Goal: Task Accomplishment & Management: Manage account settings

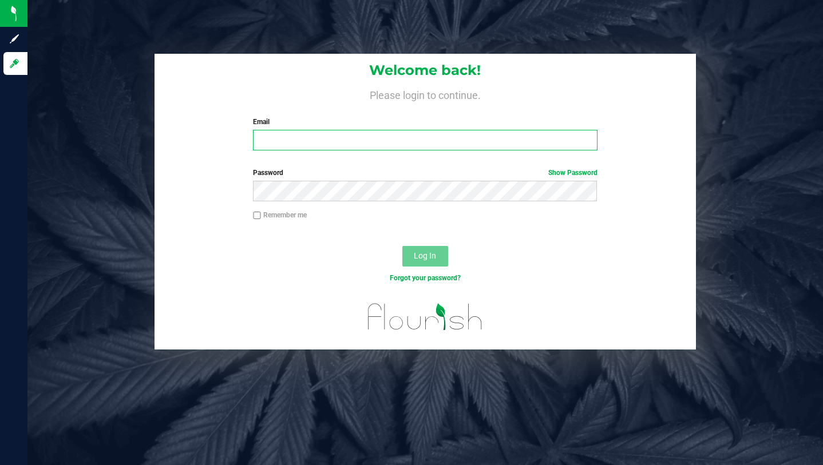
click at [343, 136] on input "Email" at bounding box center [425, 140] width 344 height 21
type input "[PERSON_NAME][EMAIL_ADDRESS][DOMAIN_NAME]"
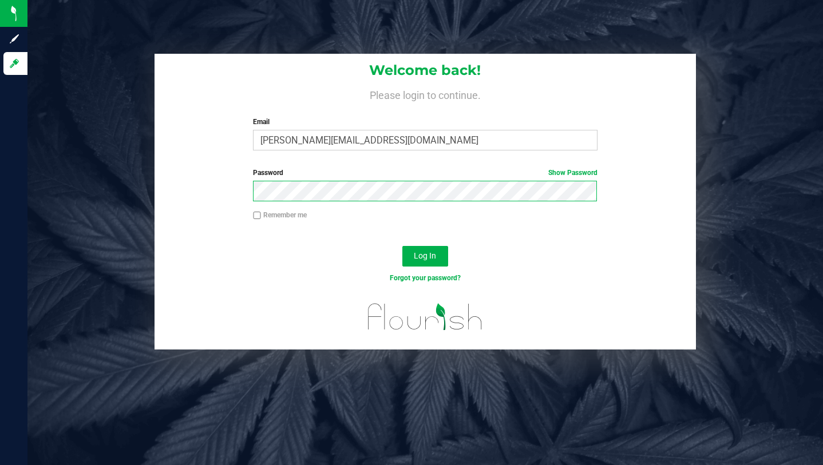
click at [402, 246] on button "Log In" at bounding box center [425, 256] width 46 height 21
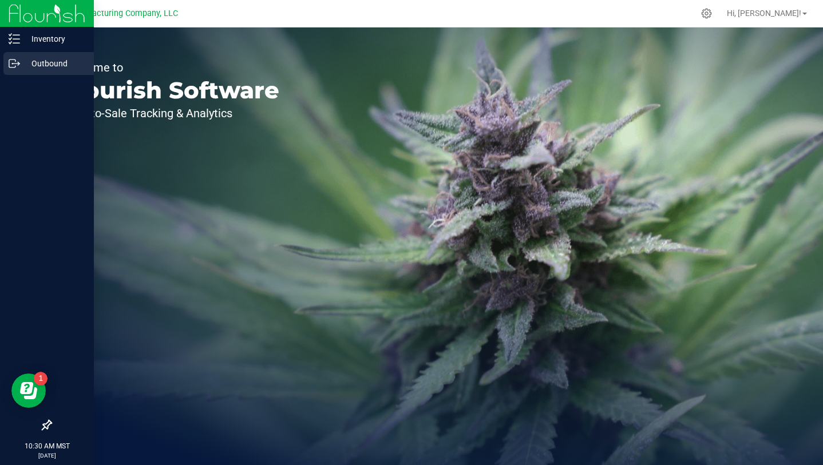
click at [31, 62] on p "Outbound" at bounding box center [54, 64] width 69 height 14
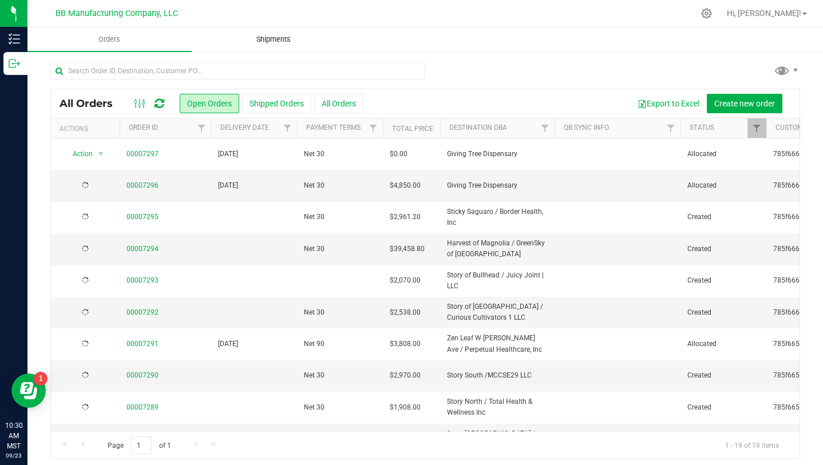
click at [276, 42] on span "Shipments" at bounding box center [273, 39] width 65 height 10
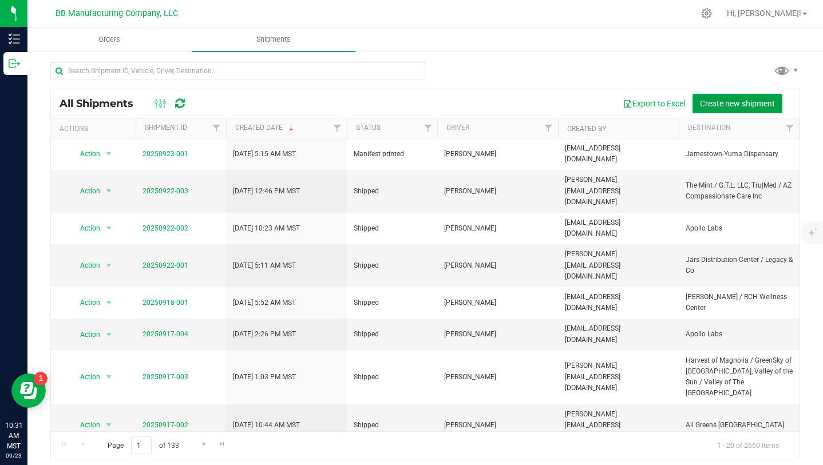
click at [761, 106] on span "Create new shipment" at bounding box center [737, 103] width 75 height 9
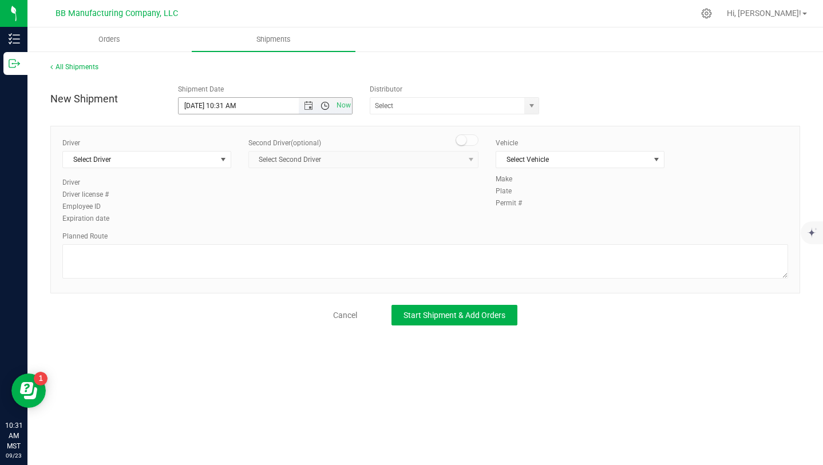
click at [325, 105] on span "Open the time view" at bounding box center [324, 105] width 9 height 9
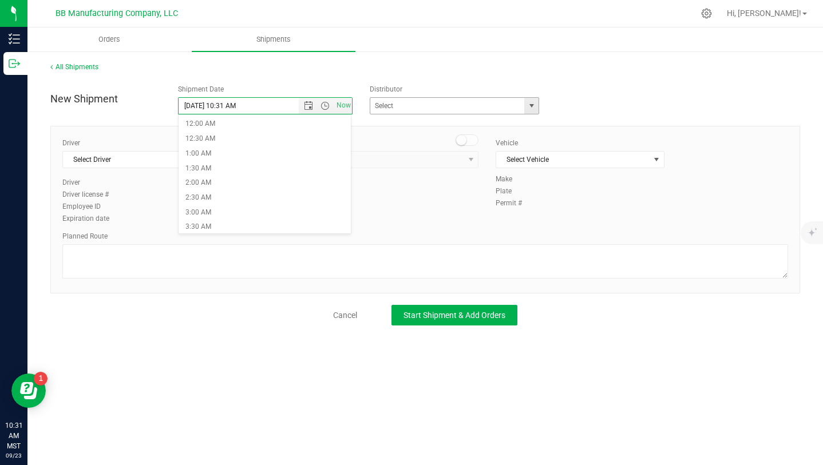
click at [536, 109] on span "select" at bounding box center [531, 106] width 14 height 16
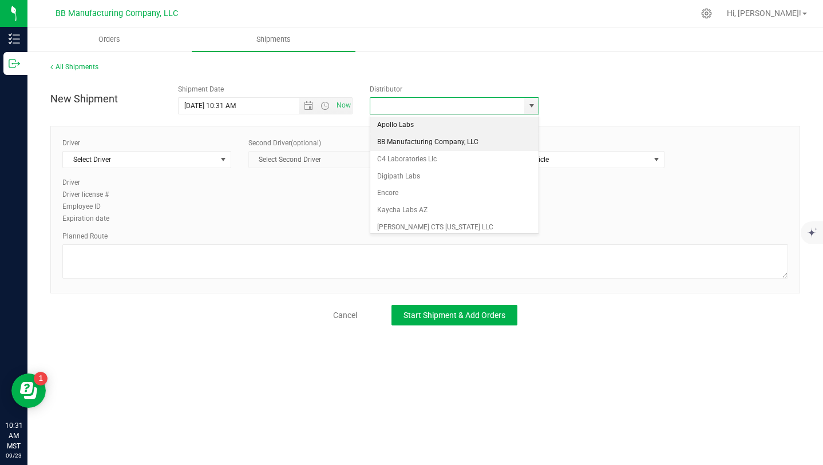
click at [462, 137] on li "BB Manufacturing Company, LLC" at bounding box center [454, 142] width 168 height 17
type input "BB Manufacturing Company, LLC"
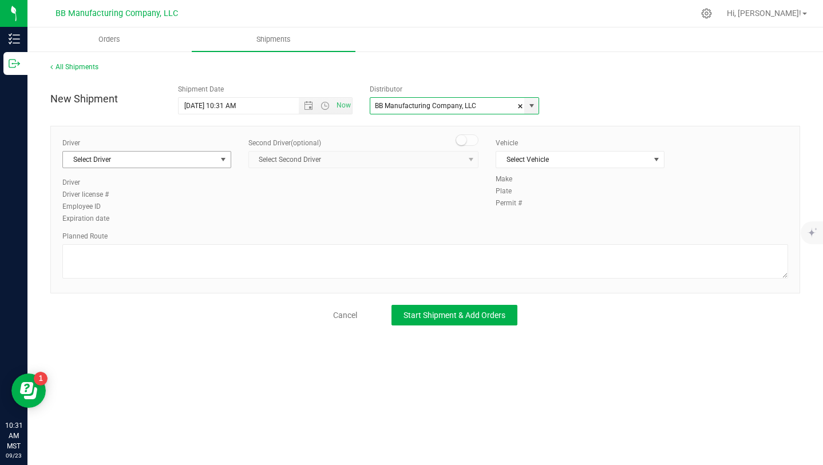
click at [217, 160] on span "select" at bounding box center [223, 160] width 14 height 16
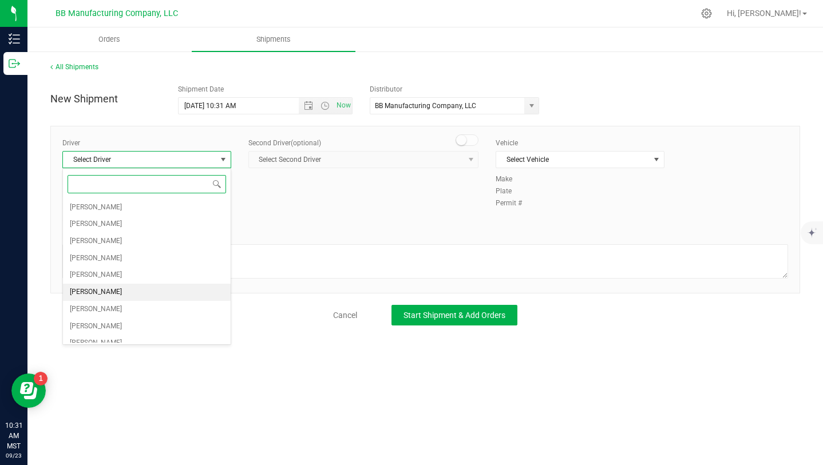
click at [166, 287] on li "[PERSON_NAME]" at bounding box center [147, 292] width 168 height 17
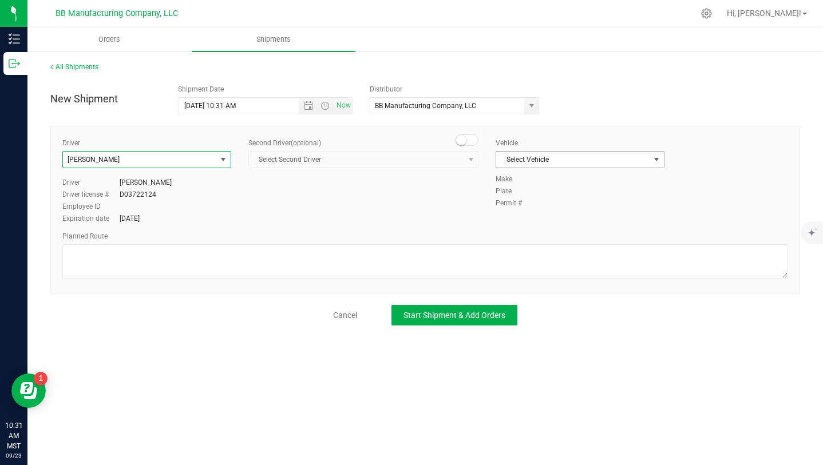
click at [656, 162] on span "select" at bounding box center [656, 159] width 9 height 9
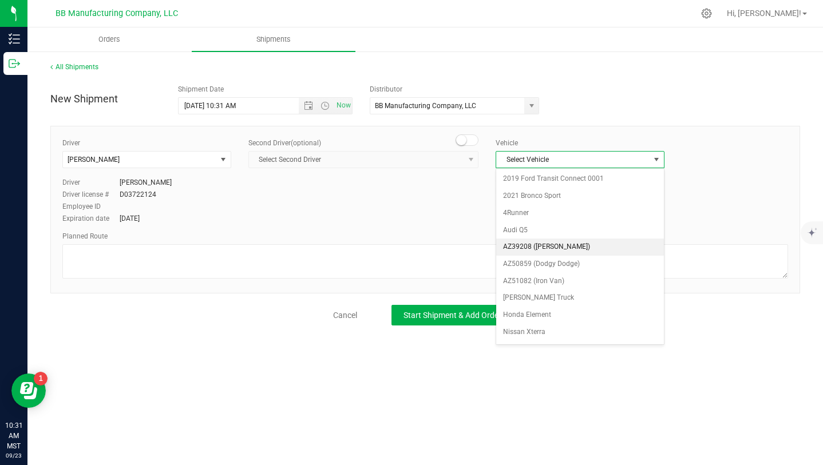
click at [597, 252] on li "AZ39208 ([PERSON_NAME])" at bounding box center [580, 247] width 168 height 17
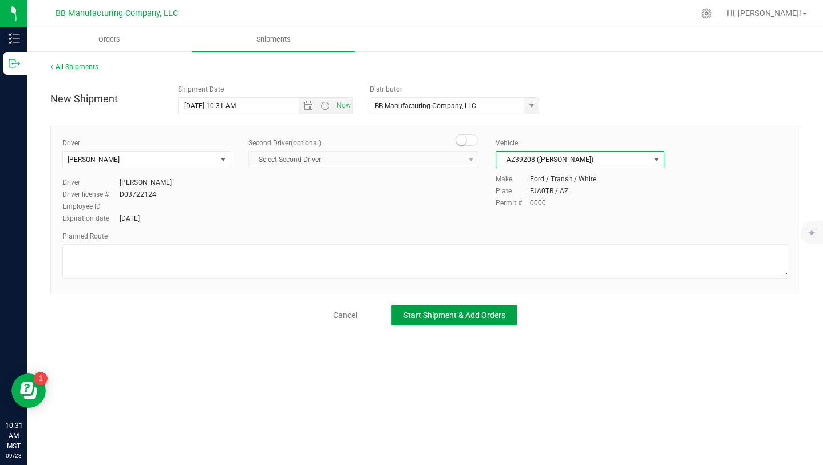
click at [500, 314] on span "Start Shipment & Add Orders" at bounding box center [454, 315] width 102 height 9
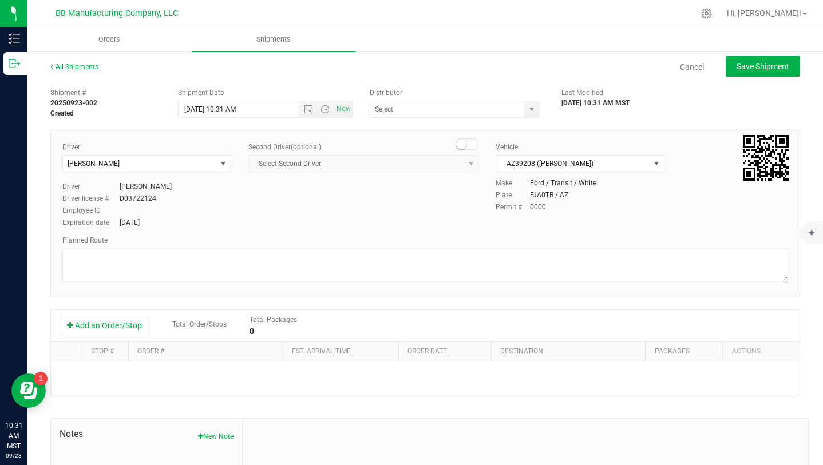
type input "BB Manufacturing Company, LLC"
click at [138, 321] on button "Add an Order/Stop" at bounding box center [104, 325] width 90 height 19
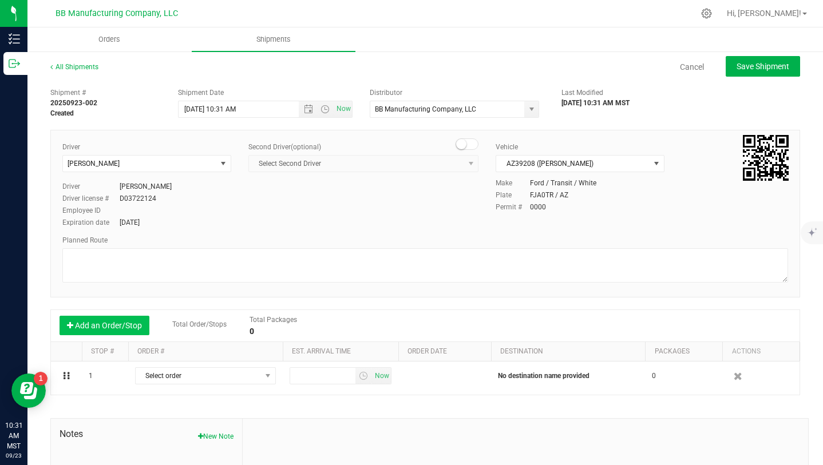
click at [138, 321] on button "Add an Order/Stop" at bounding box center [104, 325] width 90 height 19
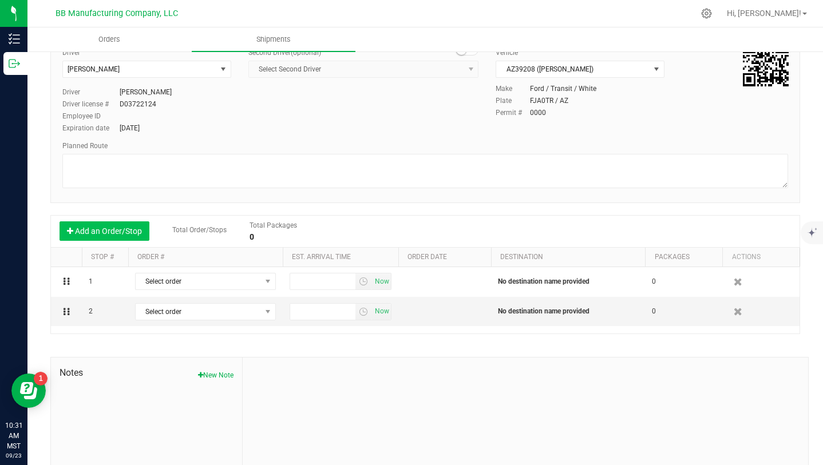
scroll to position [105, 0]
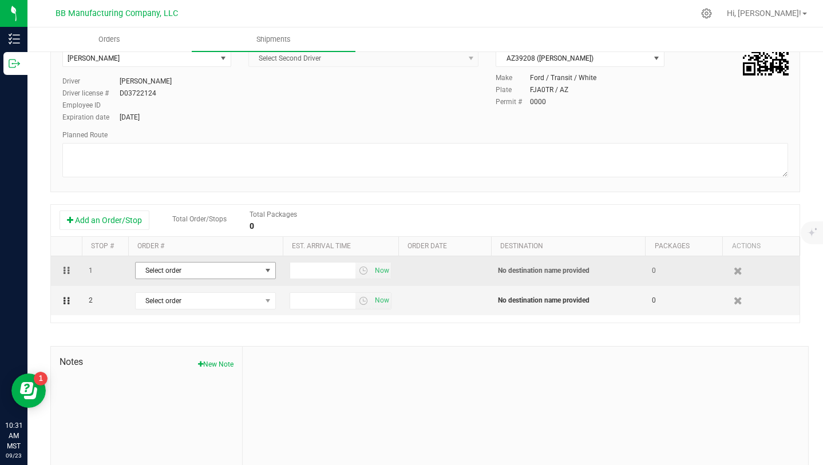
click at [269, 271] on span "select" at bounding box center [267, 270] width 9 height 9
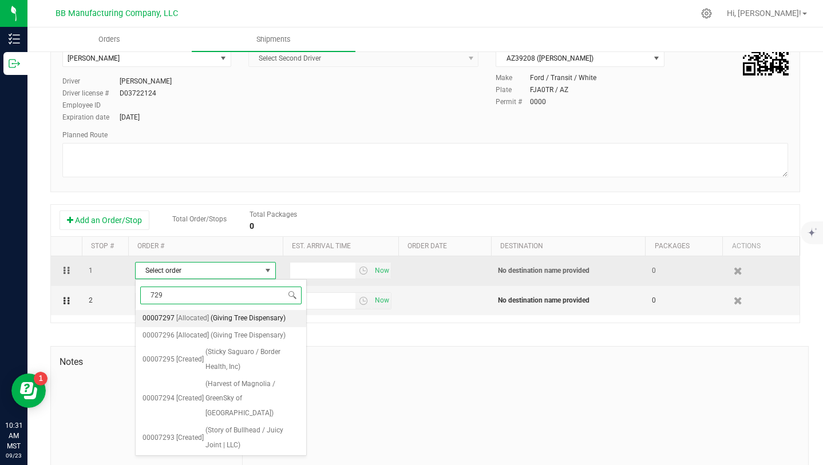
type input "7296"
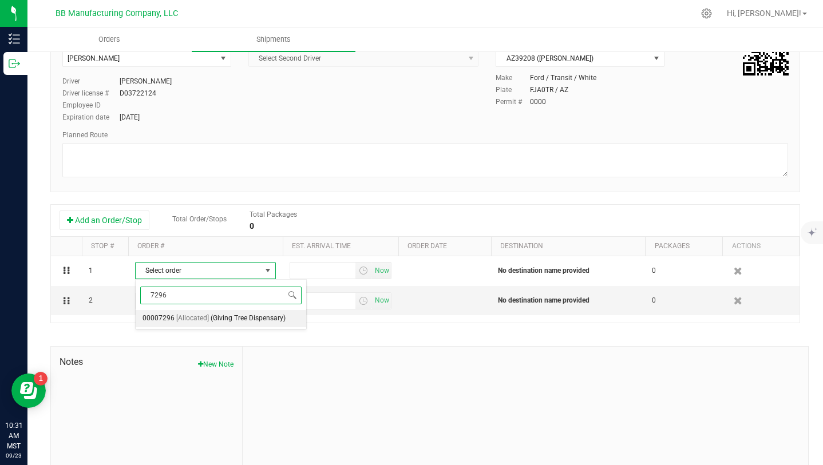
click at [257, 318] on span "(Giving Tree Dispensary)" at bounding box center [247, 318] width 75 height 15
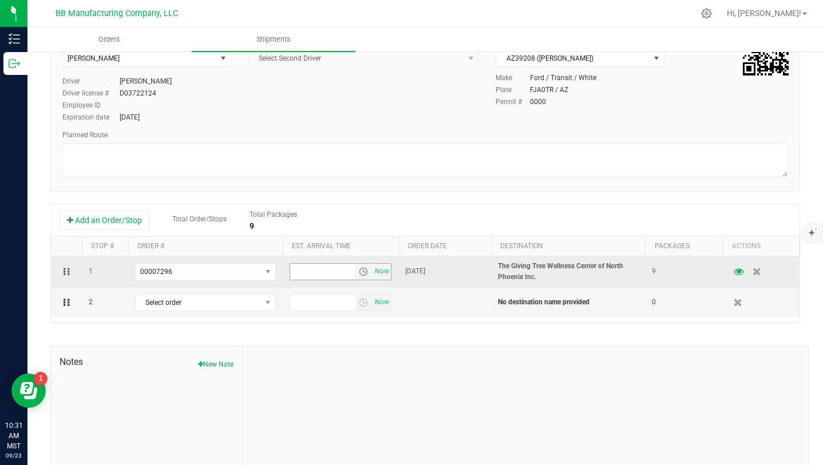
click at [362, 272] on span "select" at bounding box center [363, 271] width 9 height 9
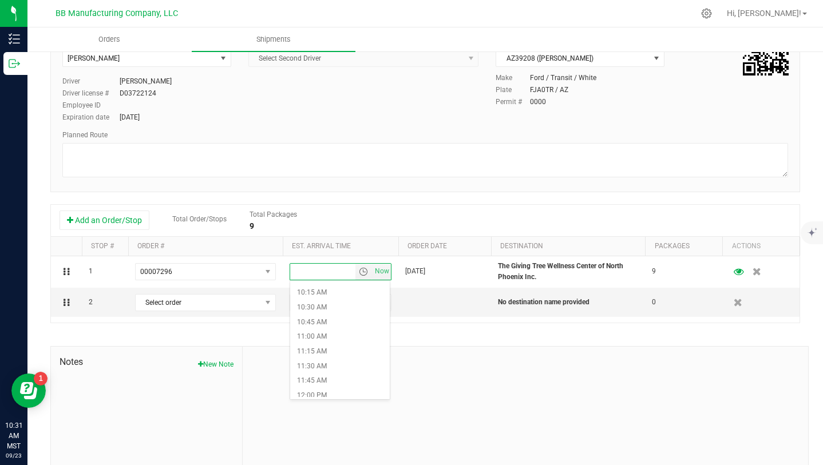
scroll to position [602, 0]
click at [332, 363] on li "11:30 AM" at bounding box center [340, 364] width 100 height 15
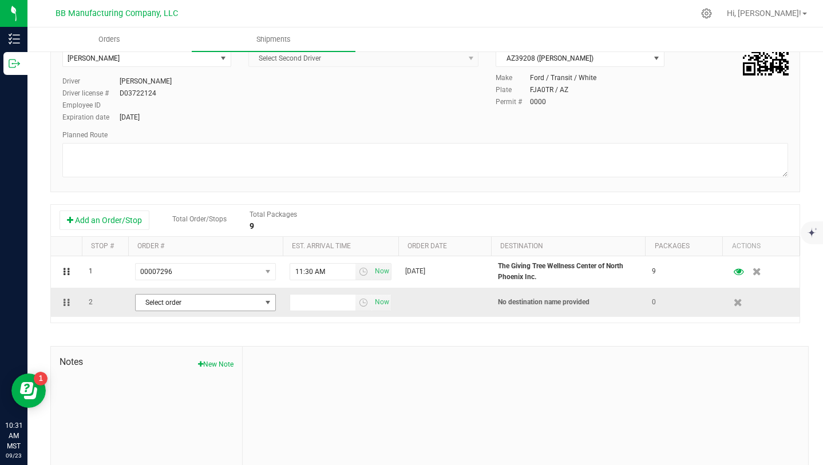
click at [270, 300] on span "select" at bounding box center [267, 302] width 9 height 9
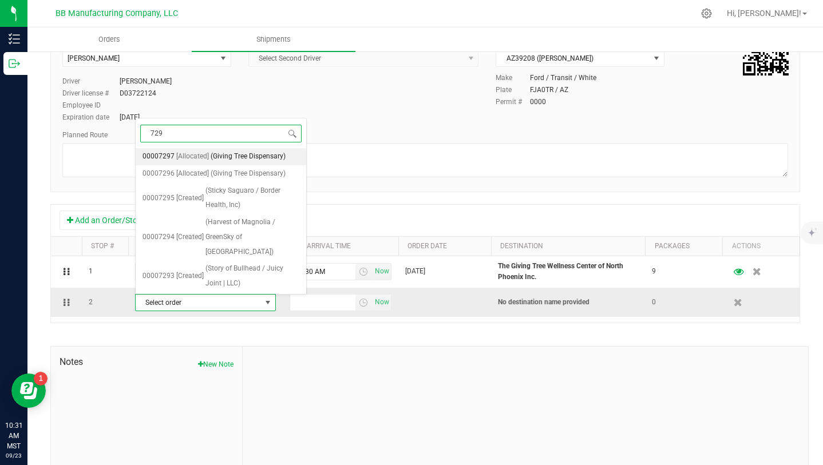
type input "7297"
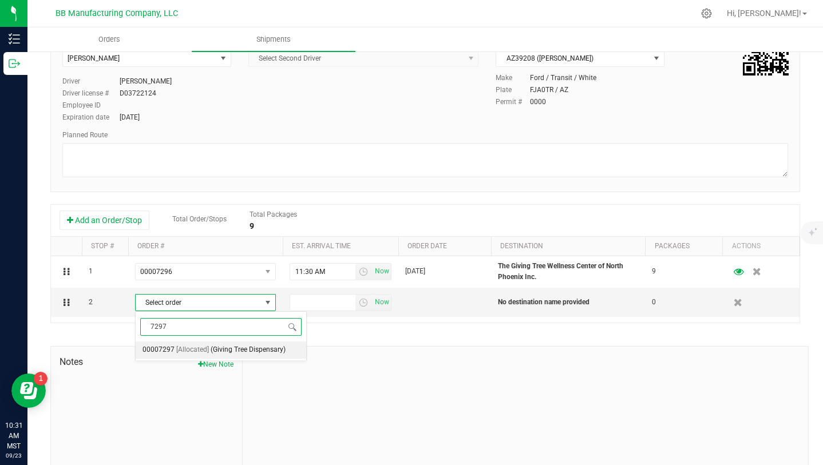
click at [259, 351] on span "(Giving Tree Dispensary)" at bounding box center [247, 350] width 75 height 15
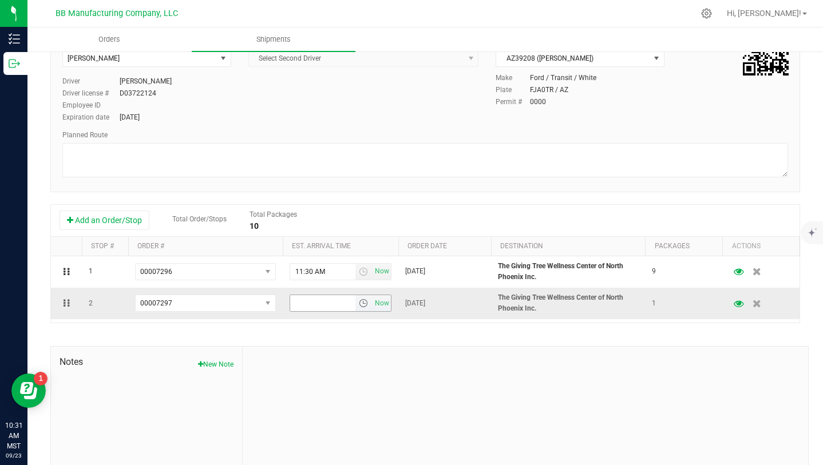
click at [360, 305] on span "select" at bounding box center [363, 303] width 9 height 9
click at [327, 368] on li "11:30 AM" at bounding box center [340, 370] width 100 height 15
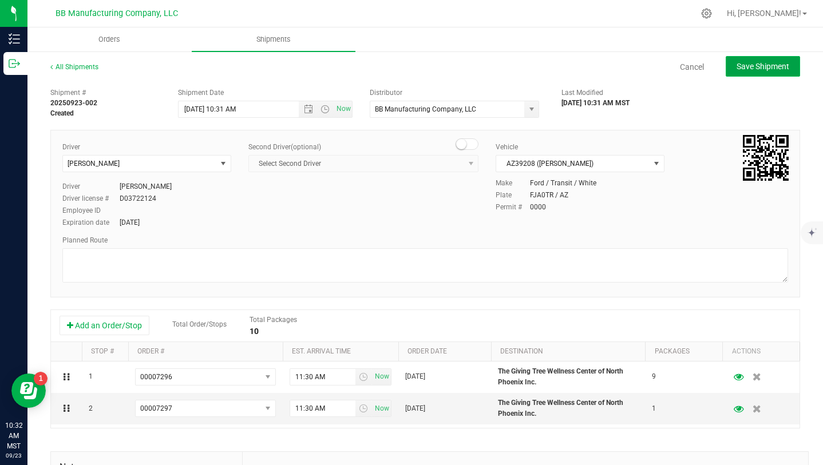
click at [756, 67] on span "Save Shipment" at bounding box center [762, 66] width 53 height 9
type input "[DATE] 5:31 PM"
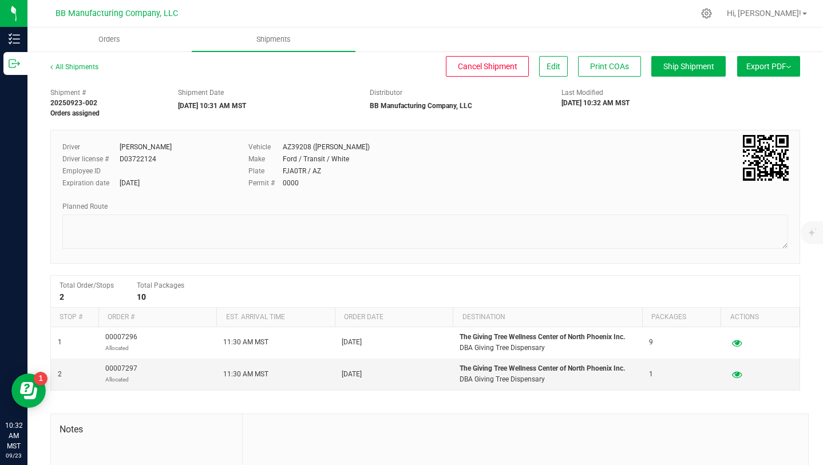
click at [756, 67] on span "Export PDF" at bounding box center [768, 66] width 45 height 9
click at [750, 92] on span "Manifest by Package ID" at bounding box center [751, 92] width 73 height 8
click at [772, 10] on span "Hi, [PERSON_NAME]!" at bounding box center [763, 13] width 74 height 9
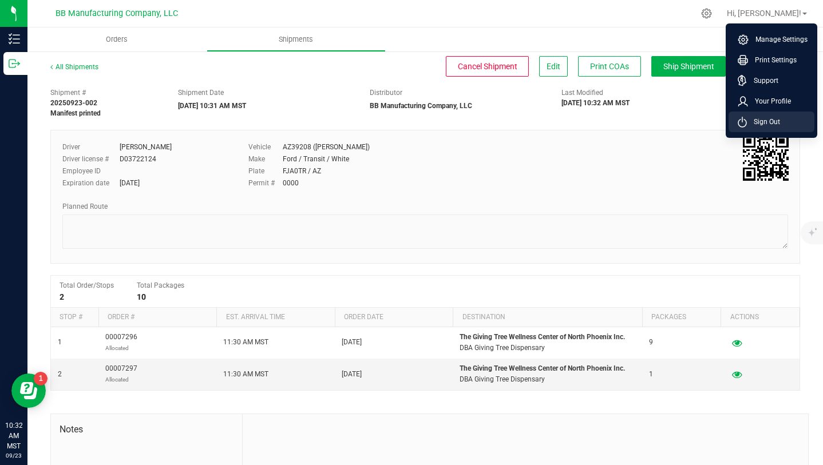
click at [768, 121] on span "Sign Out" at bounding box center [762, 121] width 33 height 11
